Goal: Information Seeking & Learning: Learn about a topic

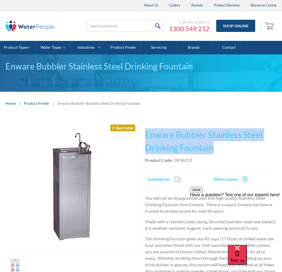
drag, startPoint x: 215, startPoint y: 146, endPoint x: 145, endPoint y: 133, distance: 71.5
click at [145, 133] on div "Play video Fits Most Brands Best Seller No items found. This tap design is incl…" at bounding box center [140, 224] width 271 height 202
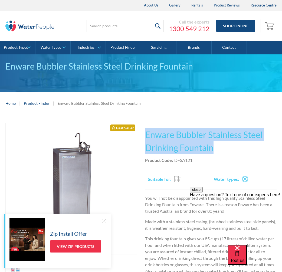
copy h1 "Enware Bubbler Stainless Steel Drinking Fountain"
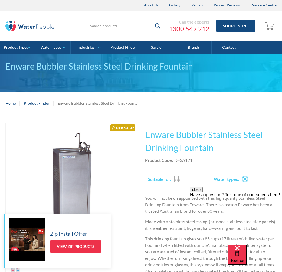
click at [192, 161] on div "DFSA121" at bounding box center [183, 160] width 18 height 6
drag, startPoint x: 192, startPoint y: 161, endPoint x: 181, endPoint y: 159, distance: 11.2
click at [181, 159] on div "DFSA121" at bounding box center [183, 160] width 18 height 6
copy div "DFSA121"
